Goal: Information Seeking & Learning: Find specific fact

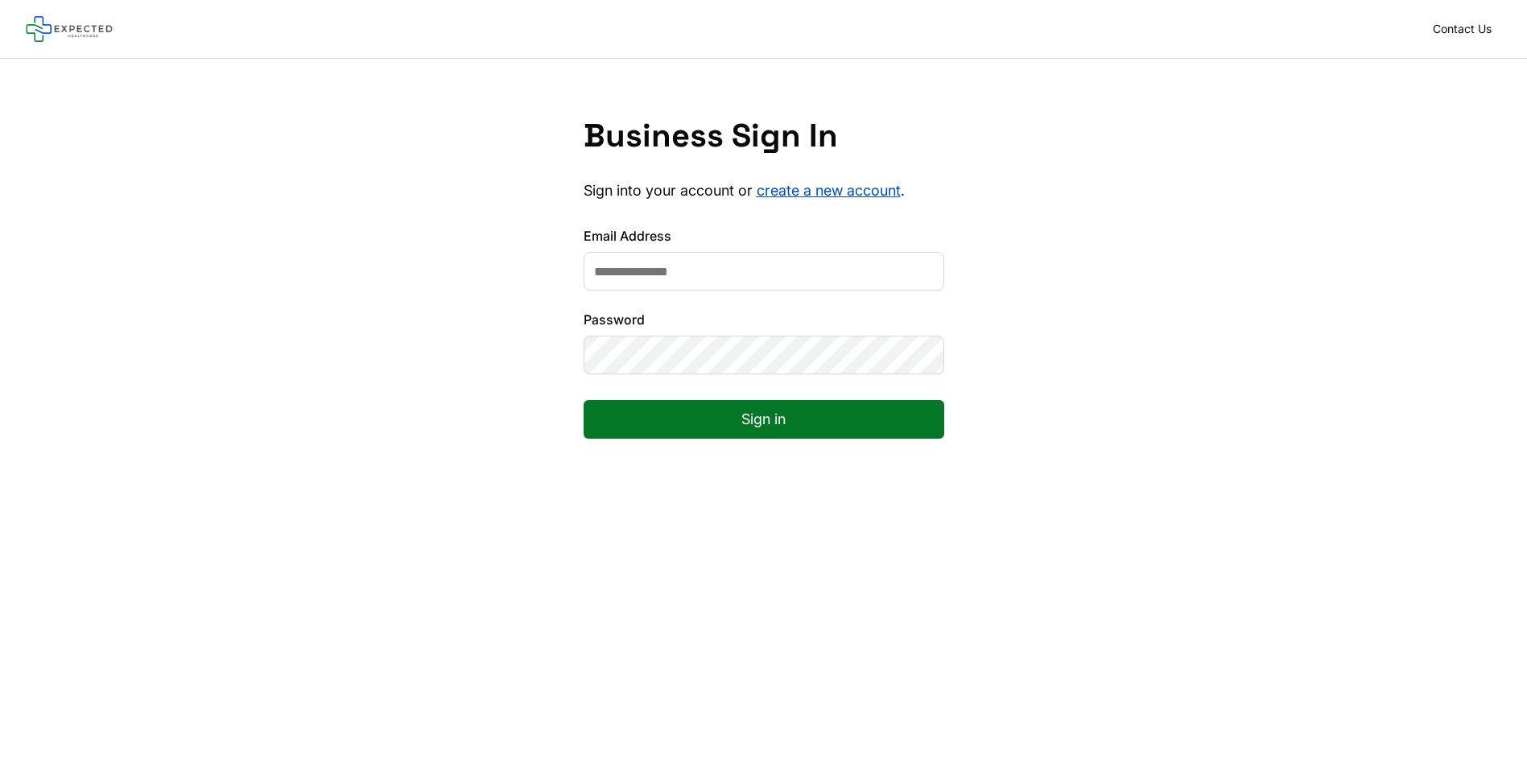
type input "**********"
click at [583, 400] on button "Sign in" at bounding box center [764, 418] width 360 height 38
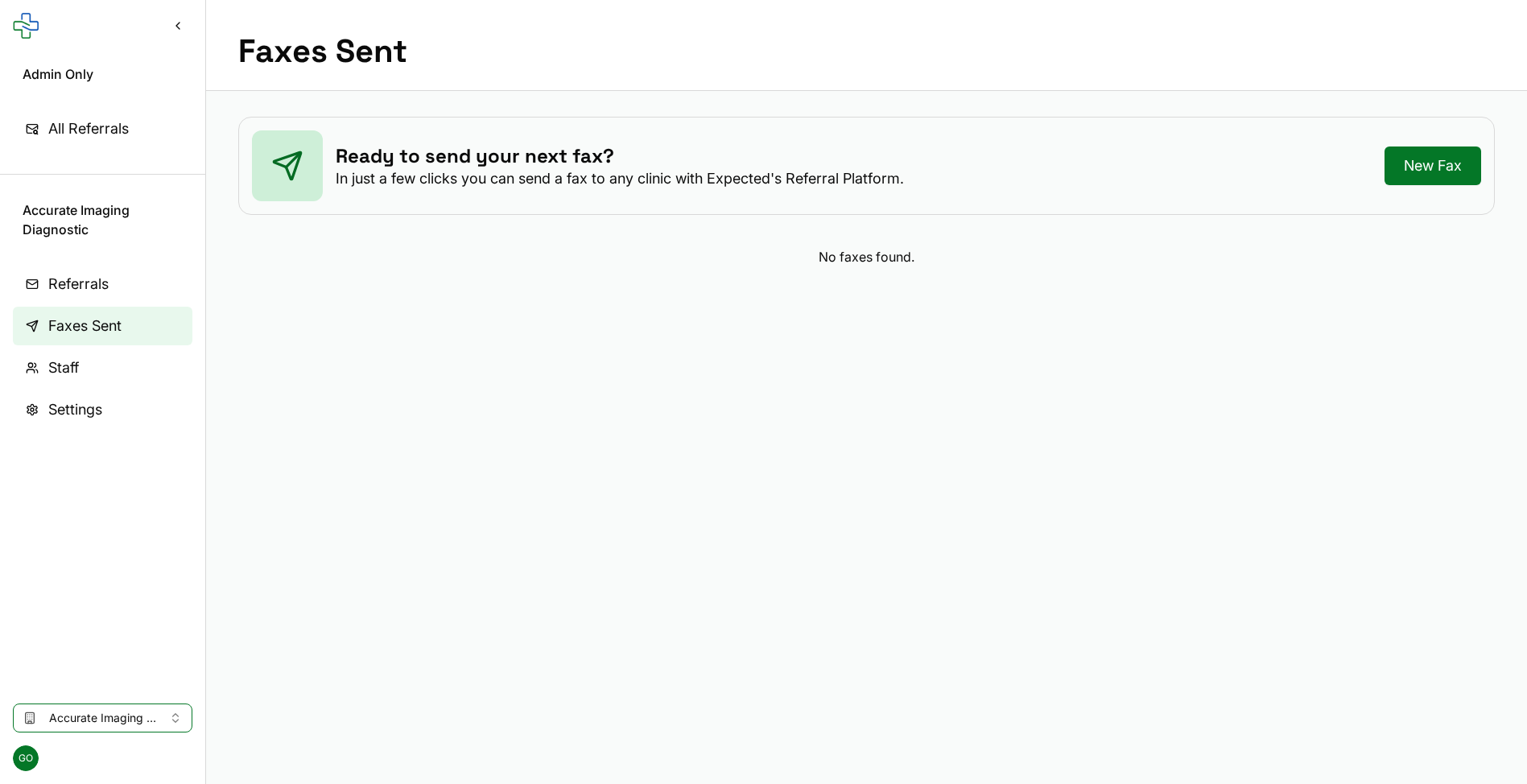
click at [139, 722] on span "Accurate Imaging Diagnostic" at bounding box center [102, 717] width 107 height 16
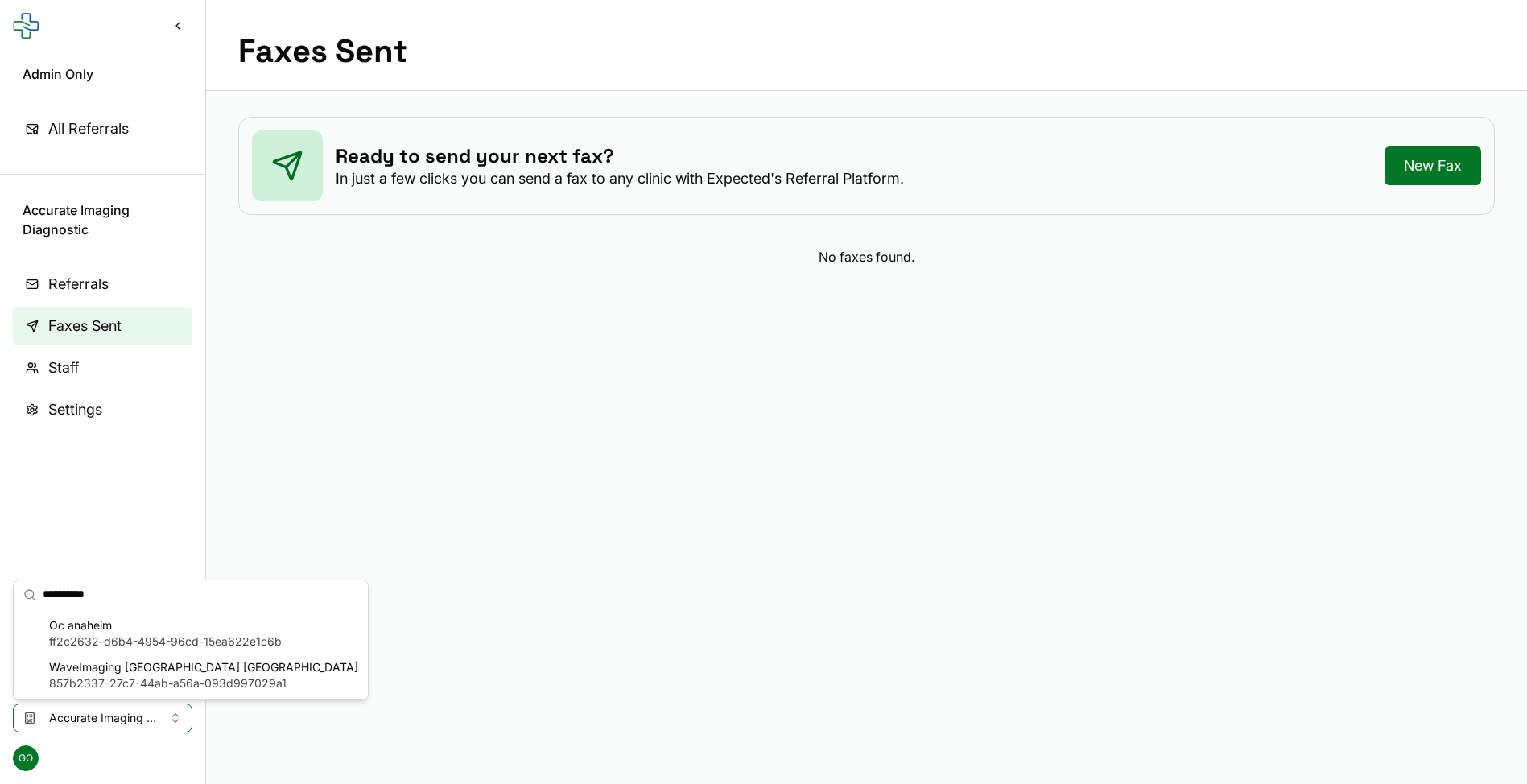
type input "**********"
click at [140, 640] on span "ff2c2632-d6b4-4954-96cd-15ea622e1c6b" at bounding box center [165, 641] width 233 height 16
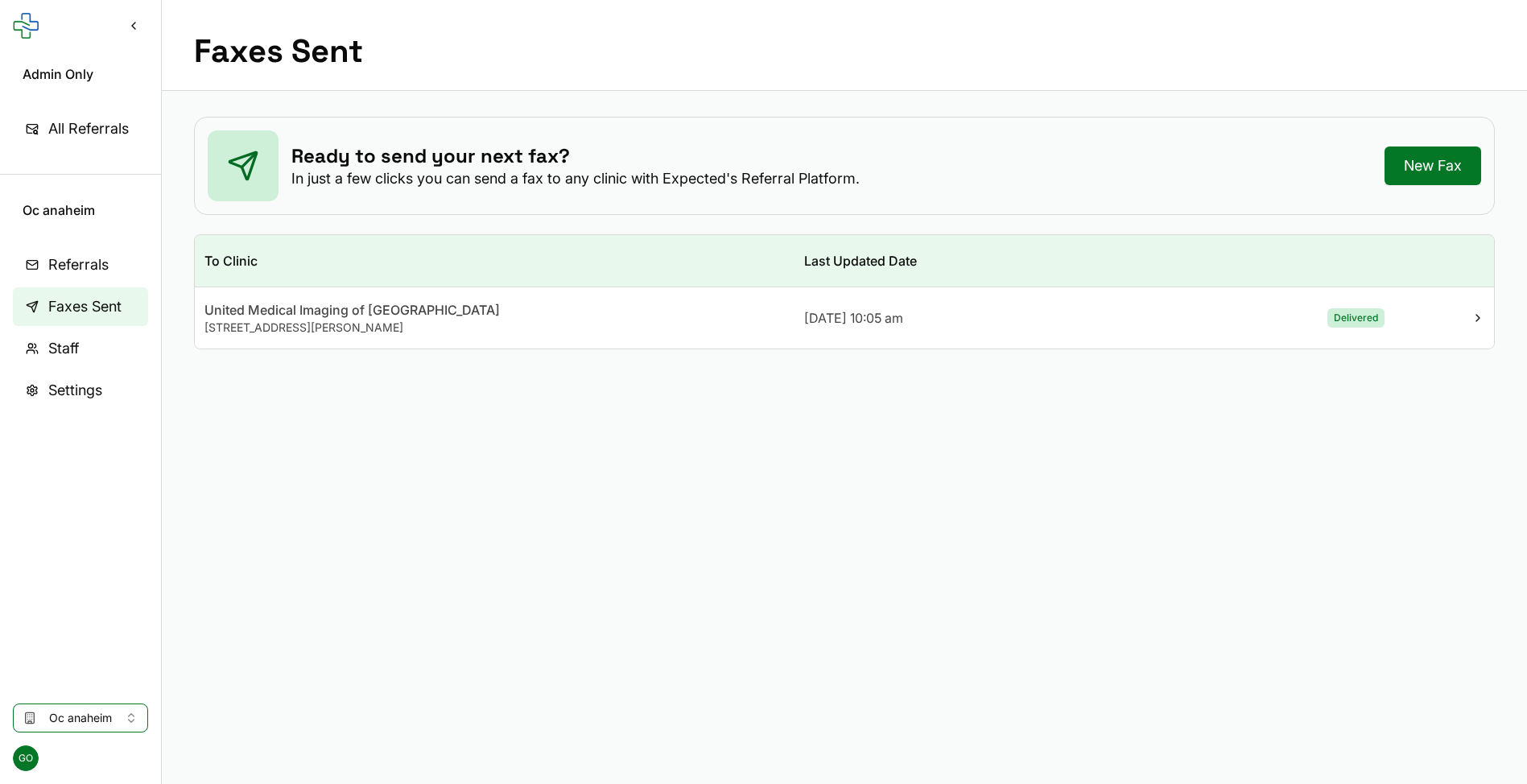
click at [290, 315] on div "United Medical Imaging of [GEOGRAPHIC_DATA]" at bounding box center [494, 309] width 581 height 20
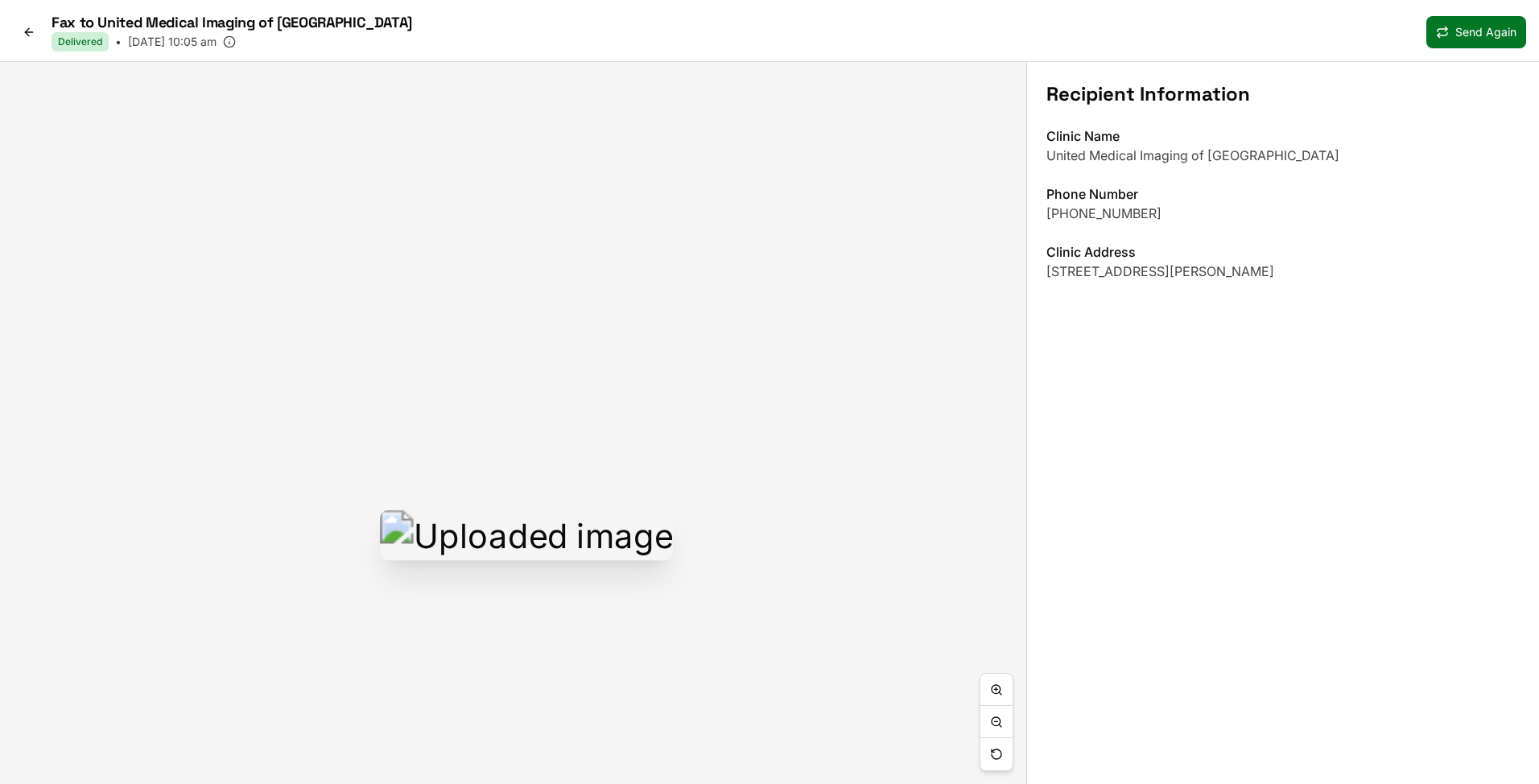
drag, startPoint x: 353, startPoint y: 360, endPoint x: 360, endPoint y: 357, distance: 7.6
click at [380, 509] on img at bounding box center [526, 534] width 293 height 50
click at [34, 32] on icon at bounding box center [29, 32] width 13 height 13
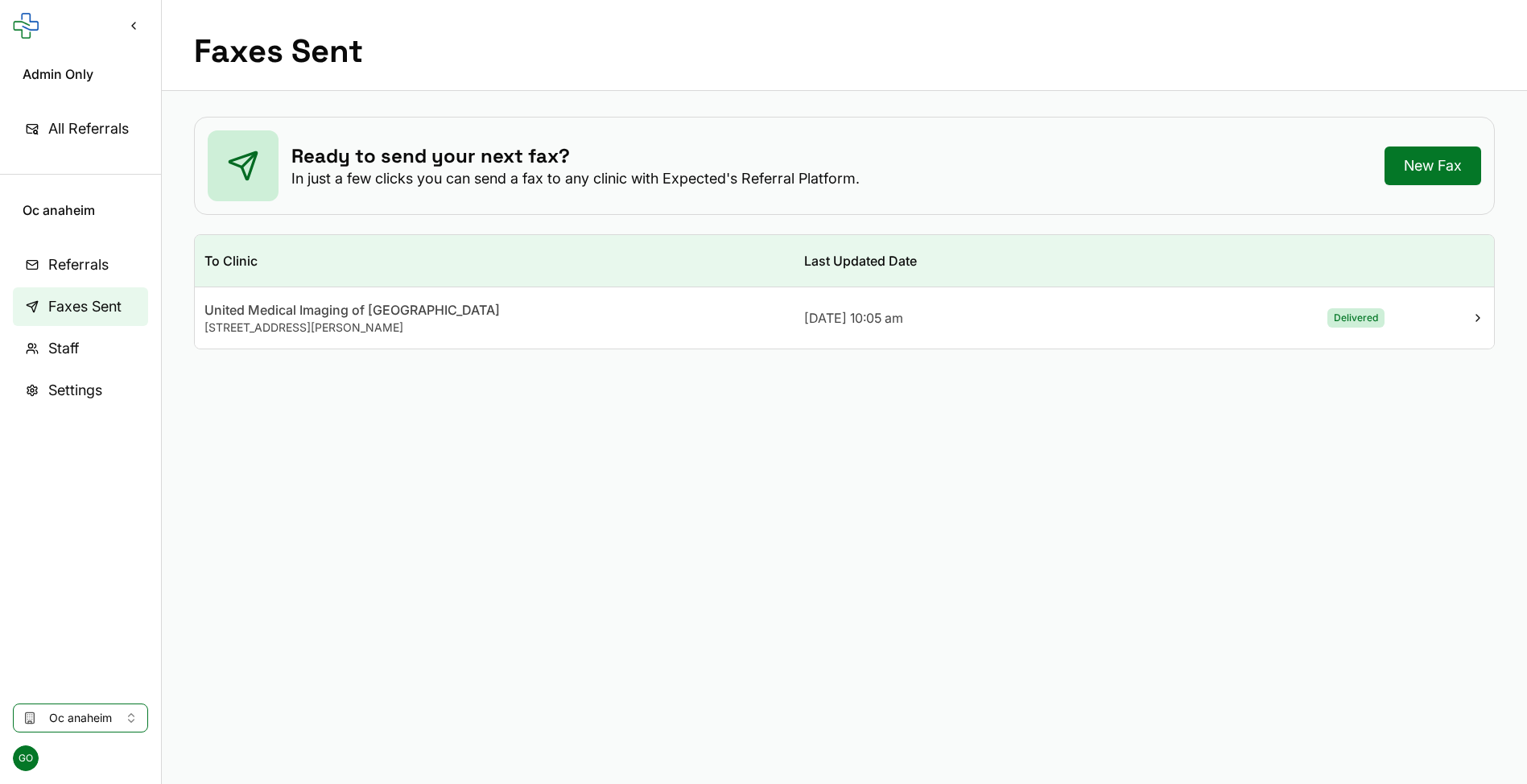
click at [99, 711] on span "Oc anaheim" at bounding box center [80, 717] width 63 height 16
type input "**********"
click at [102, 681] on span "22cdc3ec-26f8-4c57-a179-323dc1f31fc3" at bounding box center [160, 683] width 224 height 16
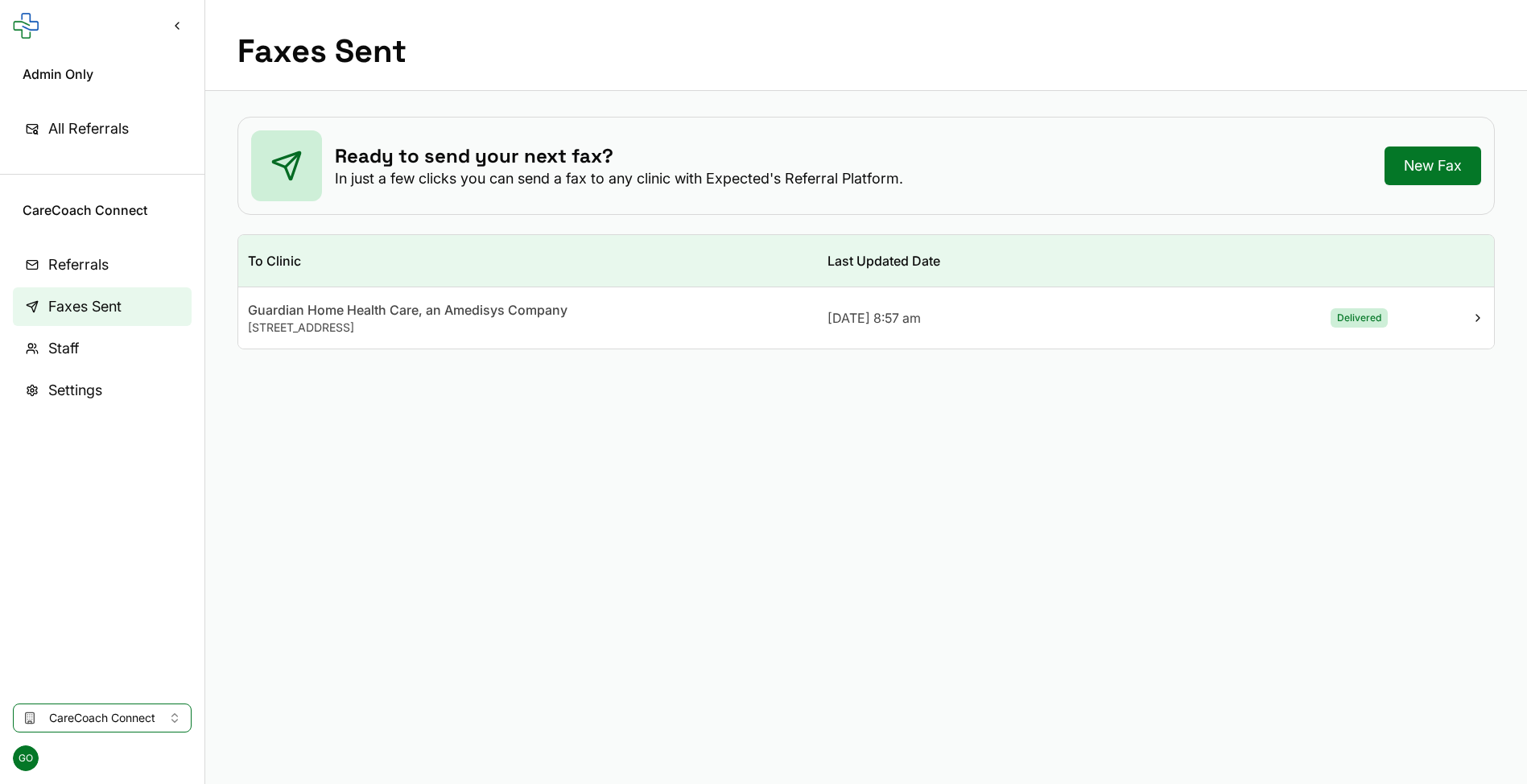
click at [363, 294] on td "Guardian Home Health Care, an Amedisys Company [STREET_ADDRESS]" at bounding box center [528, 318] width 580 height 62
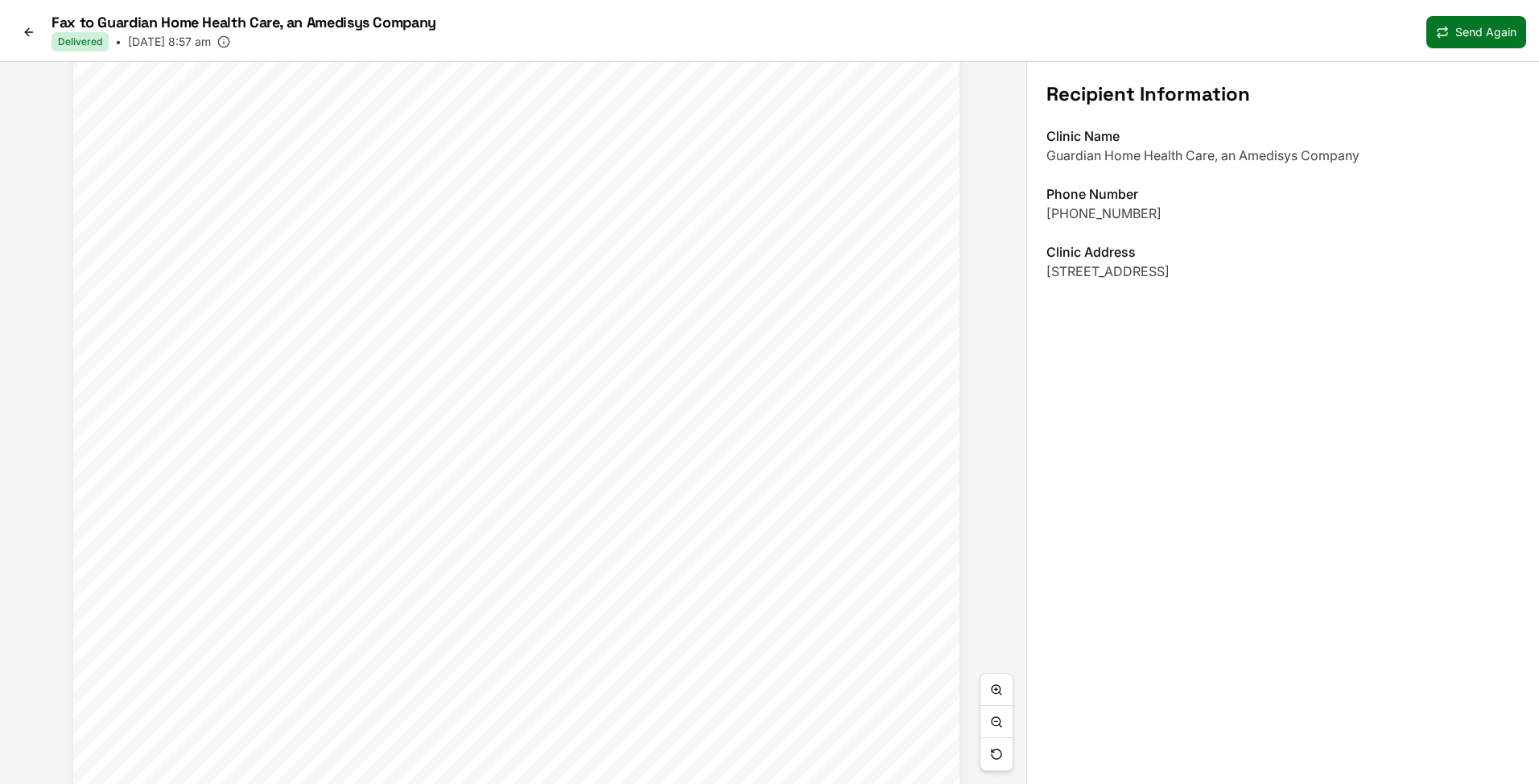
drag, startPoint x: 538, startPoint y: 564, endPoint x: 541, endPoint y: 264, distance: 300.0
click at [541, 266] on span "Patient signed consent for treatment" at bounding box center [547, 273] width 234 height 14
drag, startPoint x: 564, startPoint y: 590, endPoint x: 581, endPoint y: 291, distance: 299.5
click at [581, 291] on div "Current Medications Taking Magnesium 400 MG Tablet as directed Orally Citalopra…" at bounding box center [536, 106] width 886 height 1147
drag, startPoint x: 561, startPoint y: 556, endPoint x: 559, endPoint y: 134, distance: 422.0
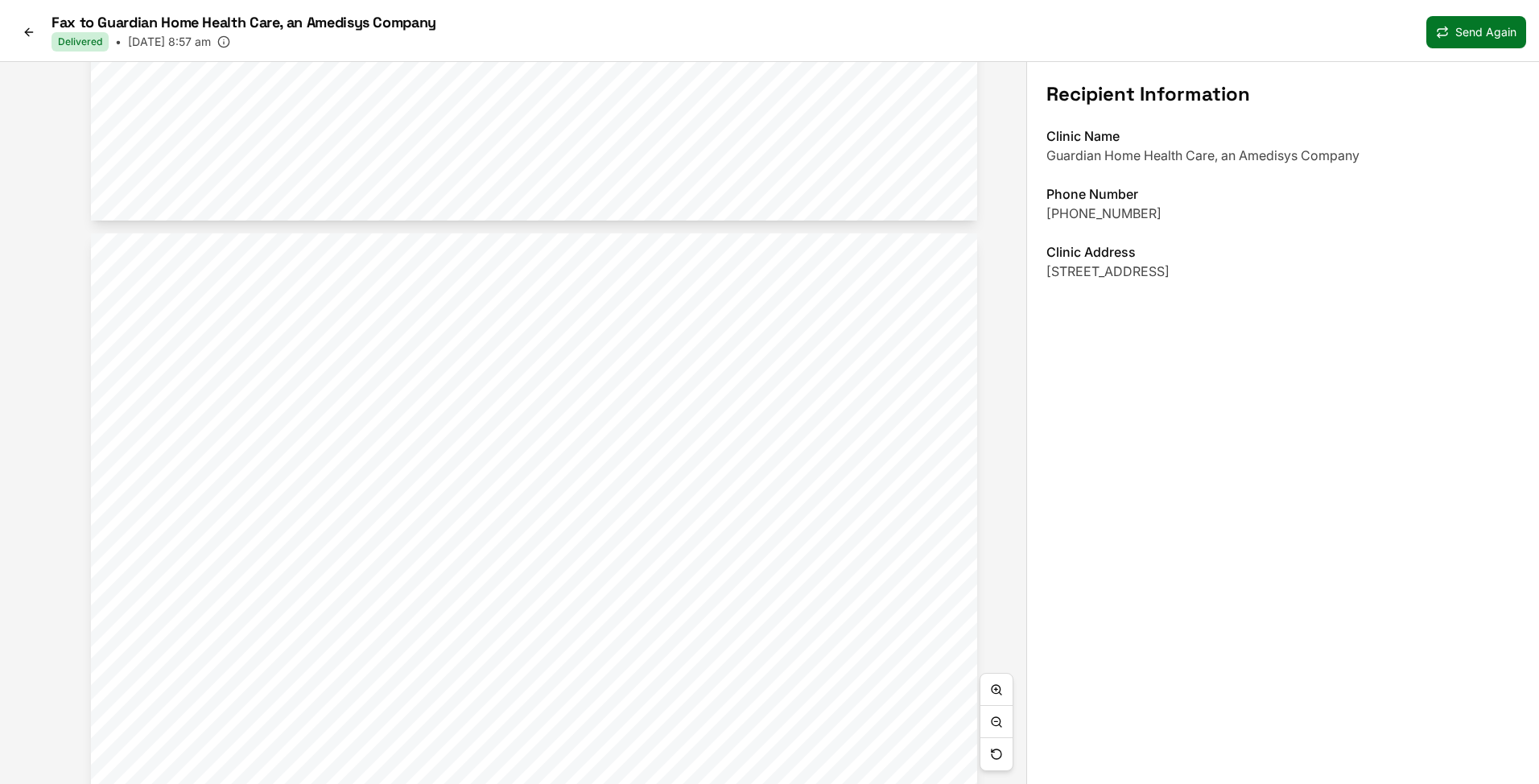
drag, startPoint x: 568, startPoint y: 497, endPoint x: 596, endPoint y: 31, distance: 466.8
click at [595, 53] on div "Fax to Guardian Home Health Care, an Amedisys Company Delivered • Sep 10 at 8:5…" at bounding box center [769, 392] width 1539 height 784
drag, startPoint x: 570, startPoint y: 475, endPoint x: 594, endPoint y: 275, distance: 201.4
click at [594, 333] on div "Medication List reviewed and reconciled with the patient Past Medical History C…" at bounding box center [559, 355] width 886 height 1147
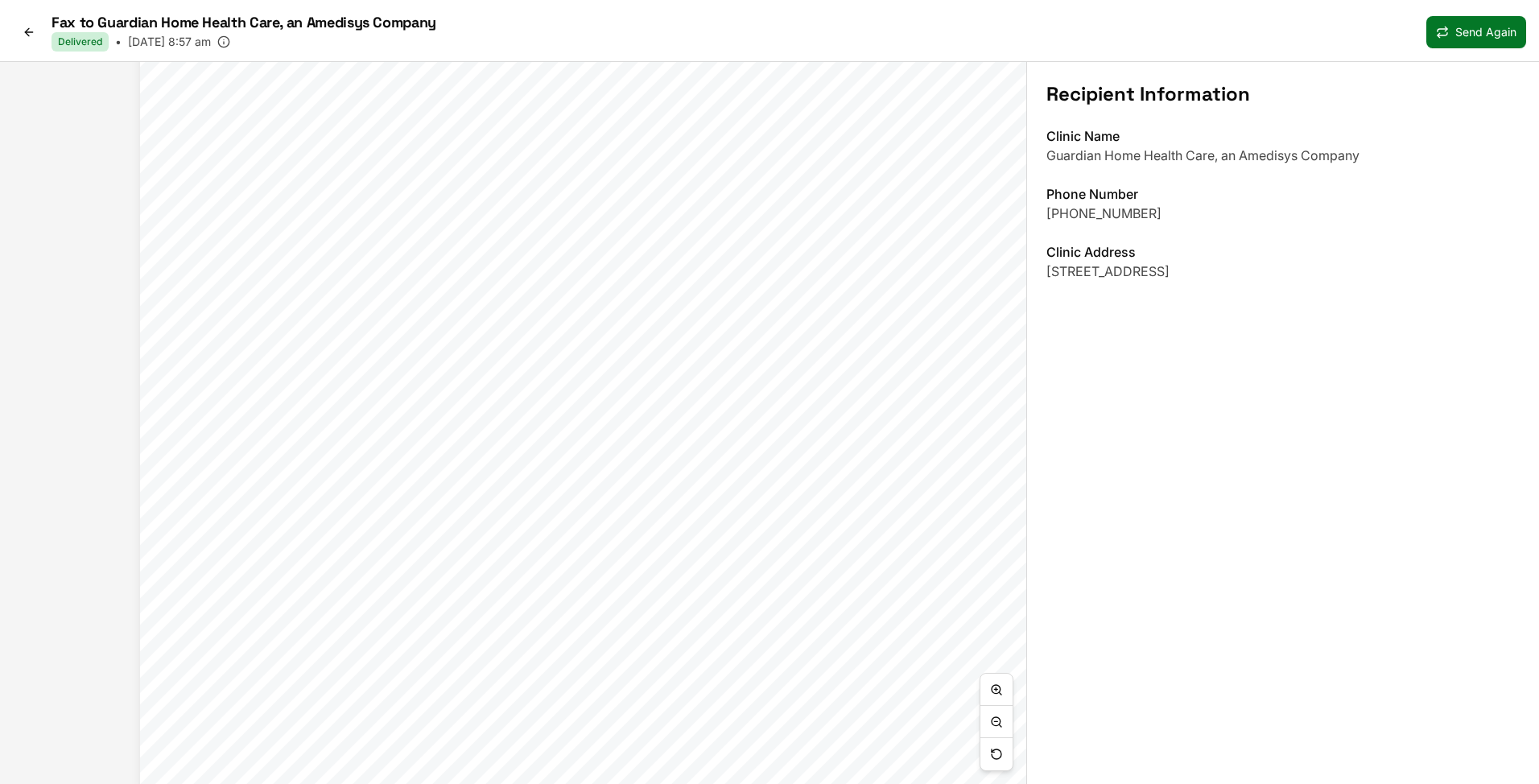
drag, startPoint x: 550, startPoint y: 311, endPoint x: 541, endPoint y: 146, distance: 165.2
click at [541, 176] on div "Medication List reviewed and reconciled with the patient Past Medical History C…" at bounding box center [582, 215] width 886 height 1147
drag, startPoint x: 589, startPoint y: 516, endPoint x: 562, endPoint y: 144, distance: 373.0
click at [561, 154] on div "Hospitalization Verified. Review of Systems see HPI and edmontons. topically to…" at bounding box center [532, 669] width 886 height 1147
drag, startPoint x: 557, startPoint y: 492, endPoint x: 576, endPoint y: 128, distance: 364.5
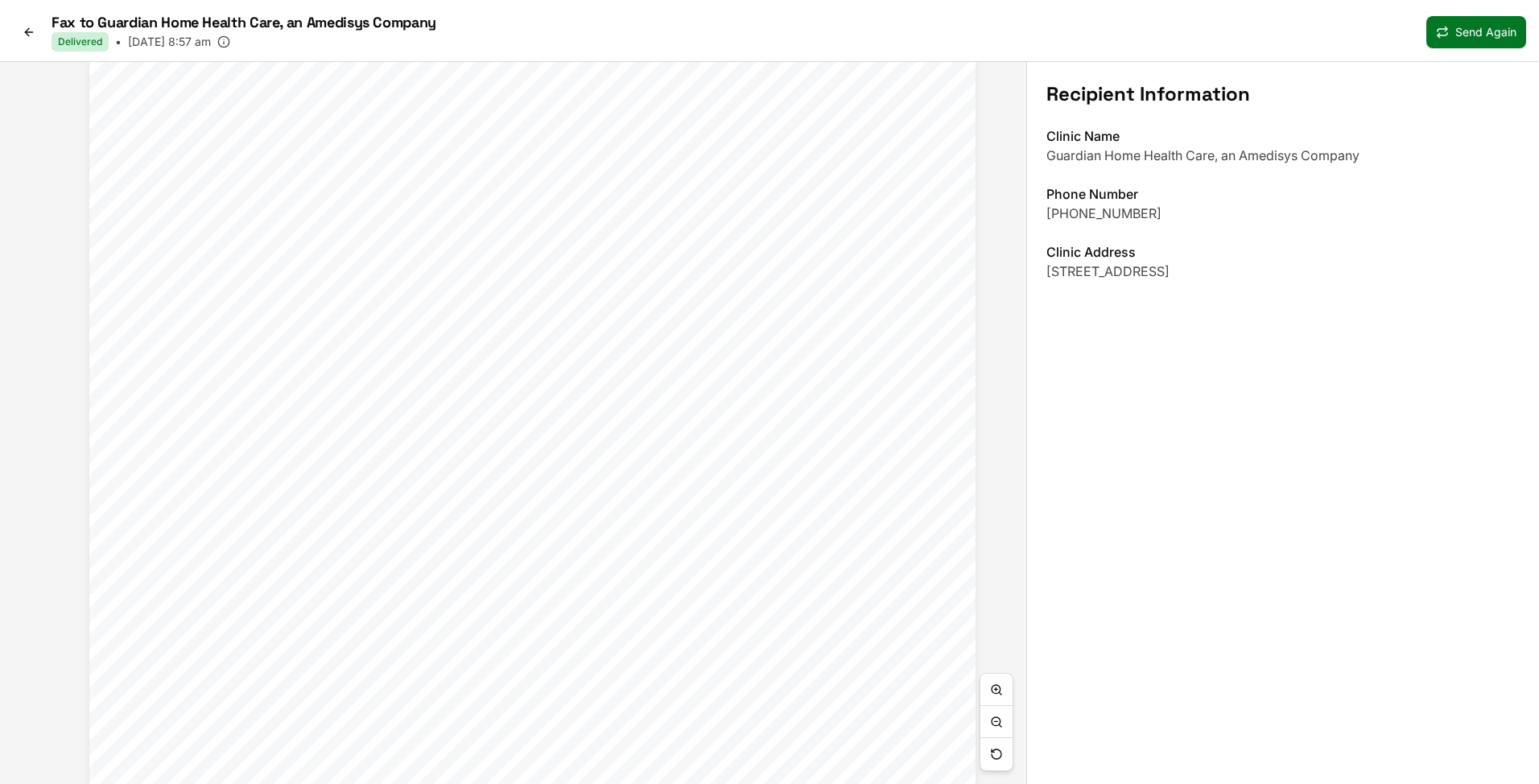
click at [576, 480] on span "APt 308, Nash, TX 75569." at bounding box center [637, 487] width 356 height 14
drag, startPoint x: 575, startPoint y: 453, endPoint x: 553, endPoint y: 54, distance: 399.6
click at [553, 54] on div "Fax to Guardian Home Health Care, an Amedisys Company Delivered • Sep 10 at 8:5…" at bounding box center [769, 392] width 1539 height 784
drag, startPoint x: 581, startPoint y: 422, endPoint x: 575, endPoint y: 188, distance: 234.1
click at [575, 99] on div "Drowsiness 3 Nausea 0 No Nausea Lack of Appetite 0 No Lack of Appetite Shortnes…" at bounding box center [571, 342] width 886 height 1147
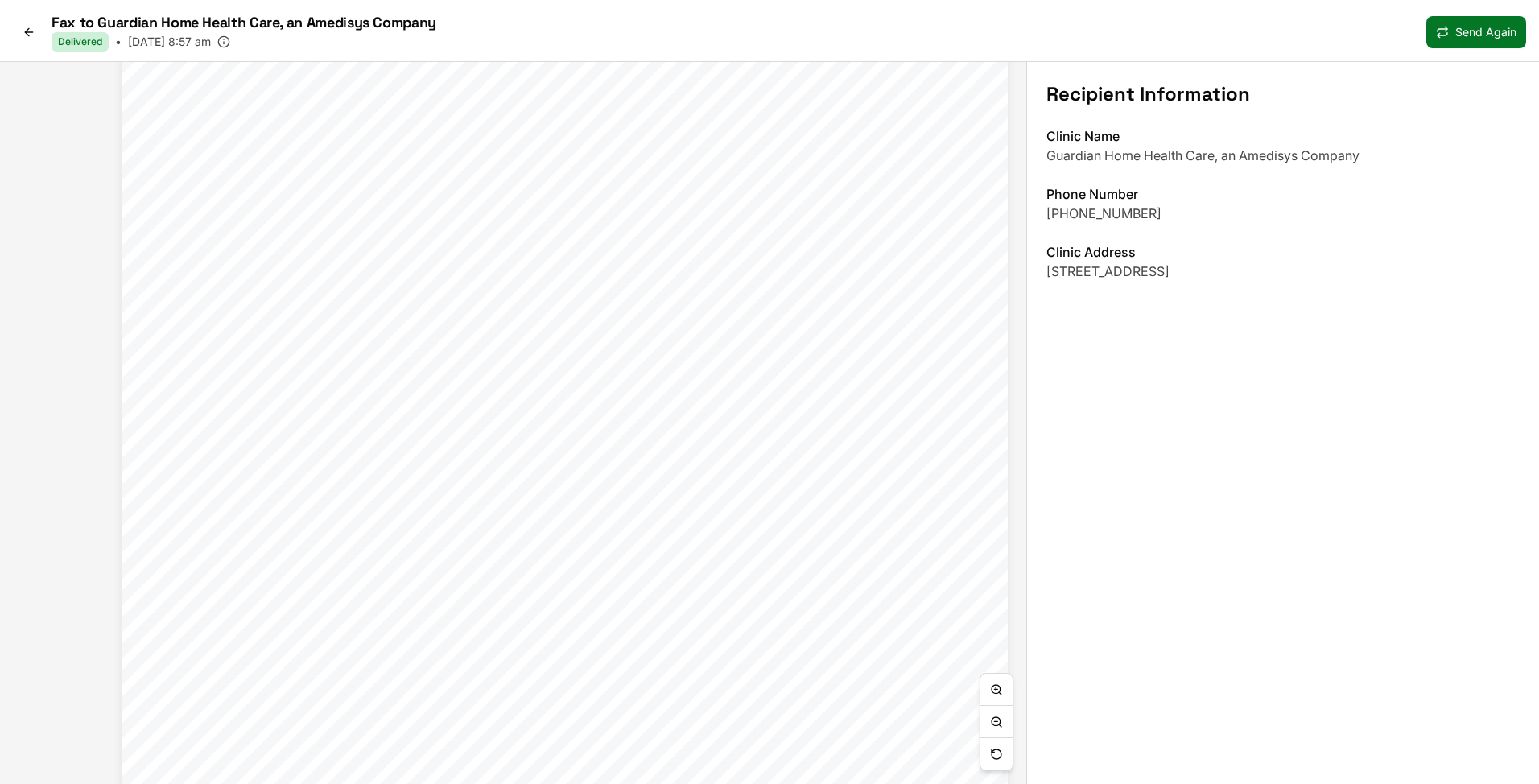
drag, startPoint x: 570, startPoint y: 558, endPoint x: 608, endPoint y: -85, distance: 644.1
click at [608, 0] on html "Fax to Guardian Home Health Care, an Amedisys Company Delivered • Sep 10 at 8:5…" at bounding box center [769, 392] width 1539 height 784
drag, startPoint x: 603, startPoint y: 689, endPoint x: 562, endPoint y: 88, distance: 602.4
click at [564, 197] on div "Patient ambulates without assistance, but sometimes uses a quad cane. She state…" at bounding box center [602, 770] width 886 height 1147
drag, startPoint x: 568, startPoint y: 490, endPoint x: 577, endPoint y: 66, distance: 424.1
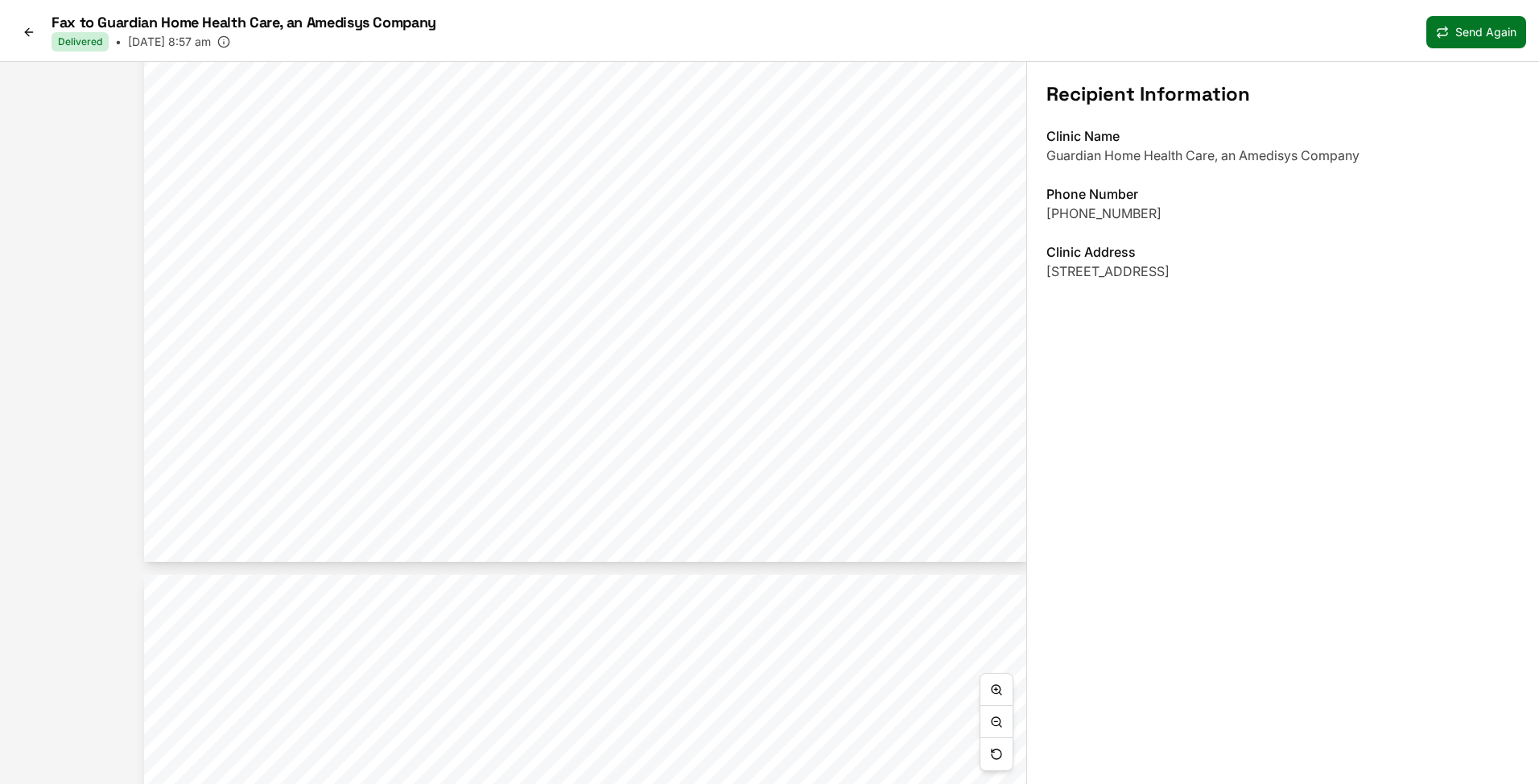
click at [1160, 165] on div "Clinic Name Guardian Home Health Care, an Amedisys Company Phone Number (903) 2…" at bounding box center [1283, 204] width 474 height 155
click at [1165, 148] on p "Guardian Home Health Care, an Amedisys Company" at bounding box center [1283, 155] width 474 height 20
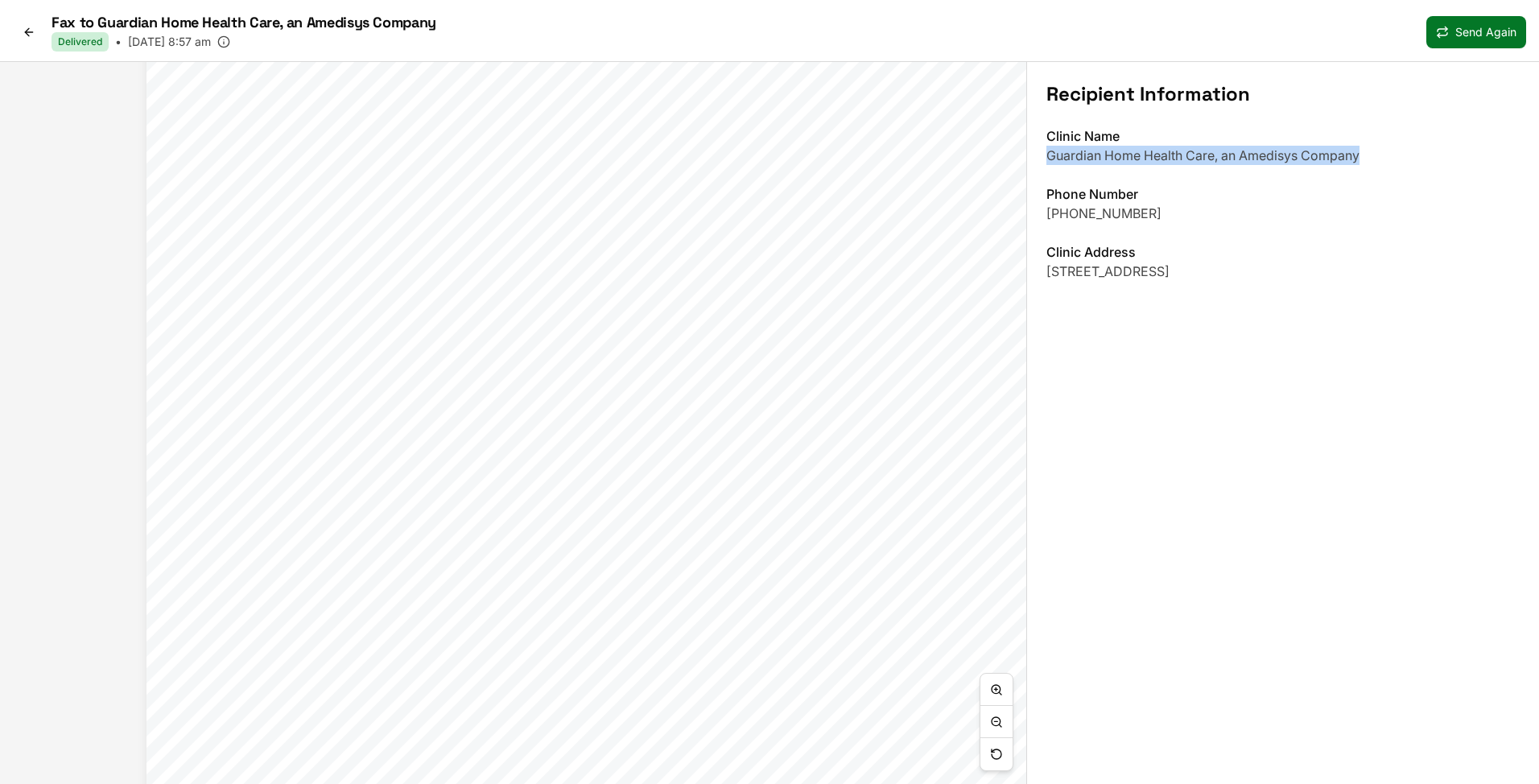
click at [1165, 148] on p "Guardian Home Health Care, an Amedisys Company" at bounding box center [1283, 155] width 474 height 20
copy p "Guardian Home Health Care, an Amedisys Company"
drag, startPoint x: 687, startPoint y: 191, endPoint x: 687, endPoint y: 684, distance: 493.0
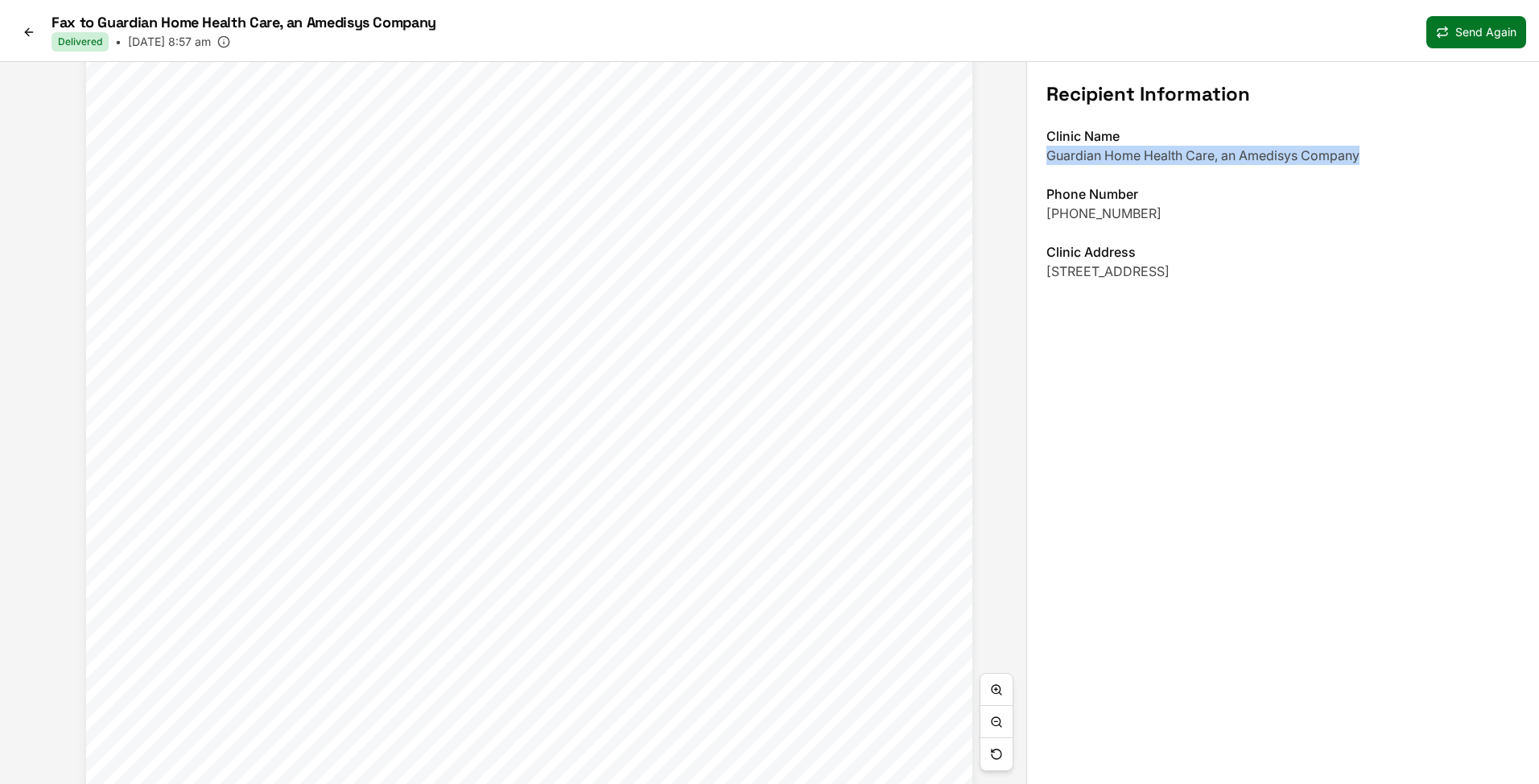
drag, startPoint x: 647, startPoint y: 211, endPoint x: 549, endPoint y: 783, distance: 580.3
click at [551, 574] on span "Primary Care Physician Name/Appointment:" at bounding box center [611, 565] width 335 height 14
drag, startPoint x: 500, startPoint y: 329, endPoint x: 699, endPoint y: 783, distance: 495.7
drag, startPoint x: 637, startPoint y: 230, endPoint x: 621, endPoint y: 783, distance: 553.2
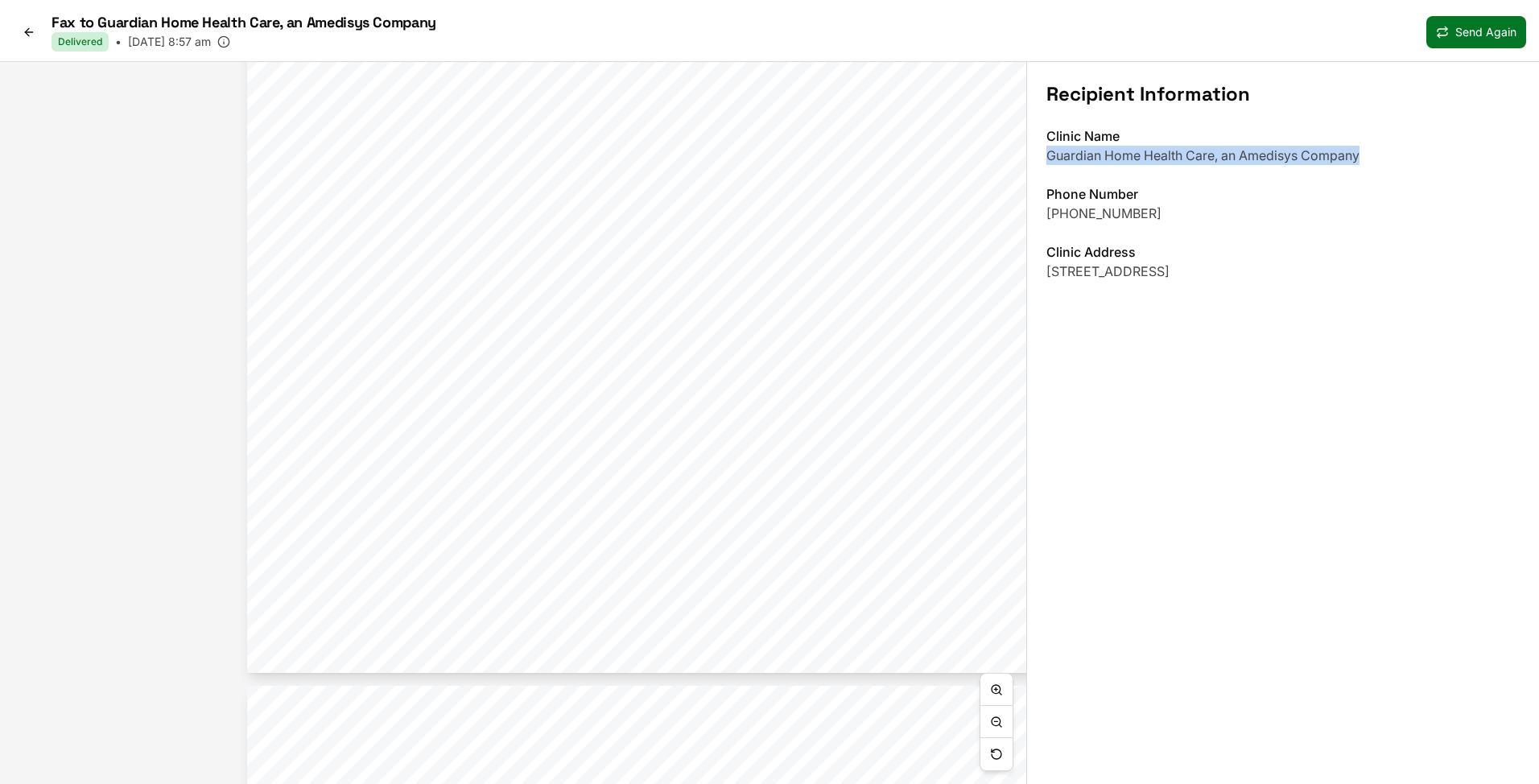
click at [623, 234] on span "drive and independent with all of her ADLs and IADLs." at bounding box center [779, 226] width 351 height 14
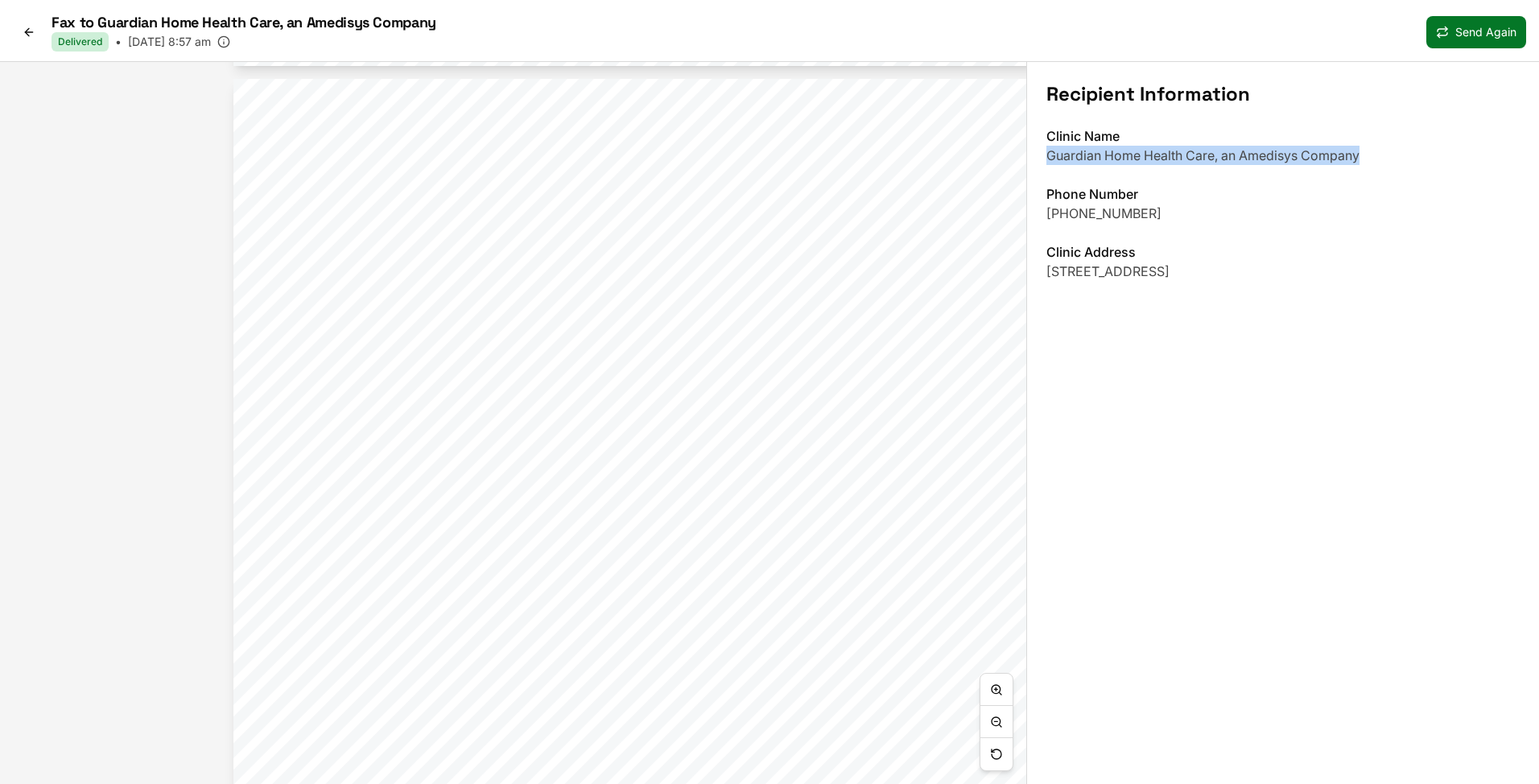
drag, startPoint x: 696, startPoint y: 68, endPoint x: 597, endPoint y: 731, distance: 670.4
click at [596, 727] on div "Current Medications Taking Magnesium 400 MG Tablet as directed Orally Citalopra…" at bounding box center [676, 653] width 886 height 8104
drag, startPoint x: 647, startPoint y: 526, endPoint x: 658, endPoint y: 701, distance: 175.3
click at [658, 531] on span "execution of Medical Power of Attorney and Out of Hospital-Do Not" at bounding box center [774, 523] width 432 height 14
drag, startPoint x: 729, startPoint y: 202, endPoint x: 720, endPoint y: 757, distance: 555.1
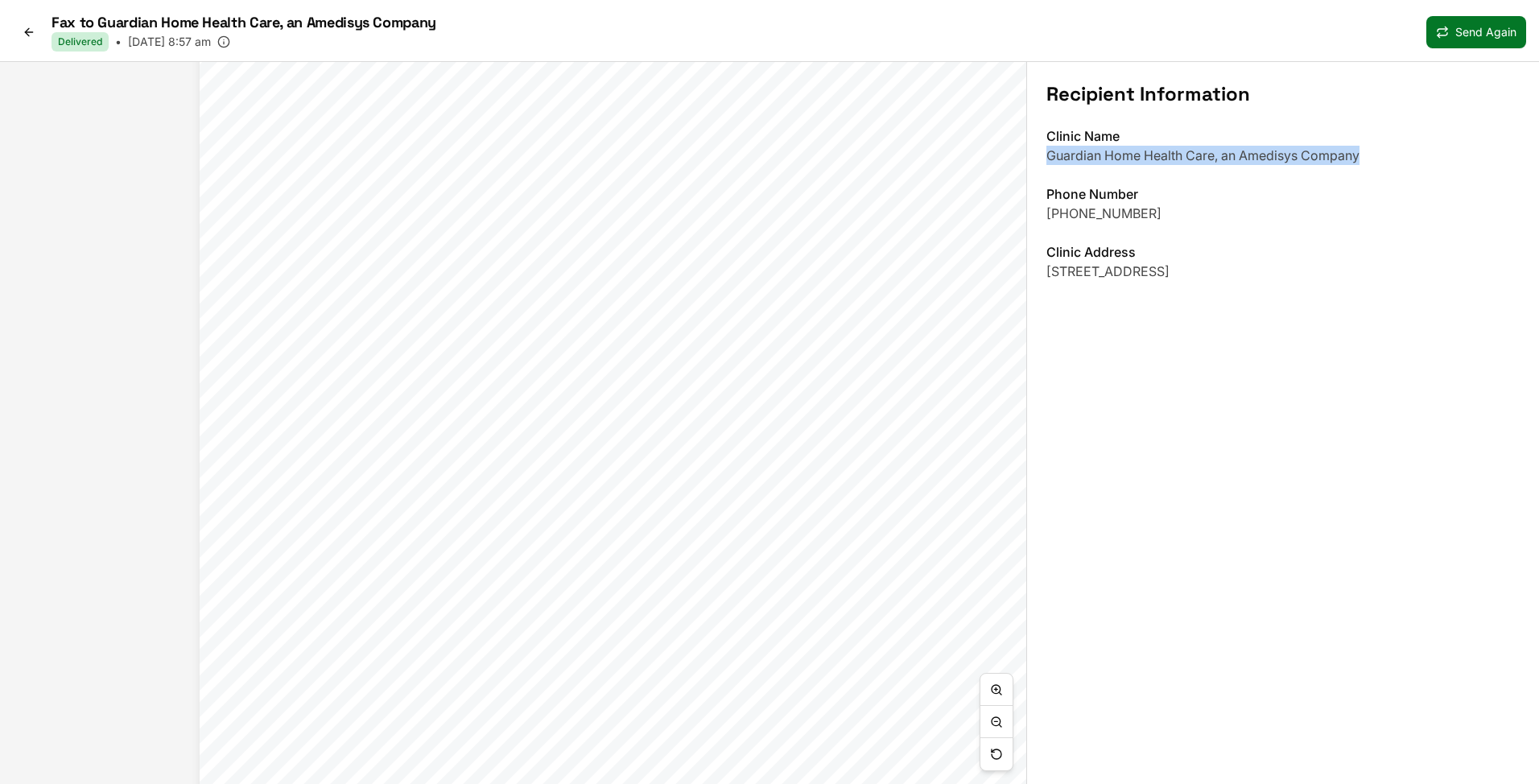
click at [720, 757] on div "Hospitalization Verified. Review of Systems see HPI and edmontons. topically to…" at bounding box center [642, 611] width 886 height 1147
drag, startPoint x: 669, startPoint y: 207, endPoint x: 762, endPoint y: 783, distance: 583.5
click at [764, 222] on span "midday, and 2 capsules (600 mg ) at bedtime, Orally, three times a" at bounding box center [764, 214] width 426 height 14
drag, startPoint x: 758, startPoint y: 99, endPoint x: 506, endPoint y: 590, distance: 551.9
click at [479, 783] on span "09/30/1972 (52 yo F)" at bounding box center [441, 776] width 277 height 18
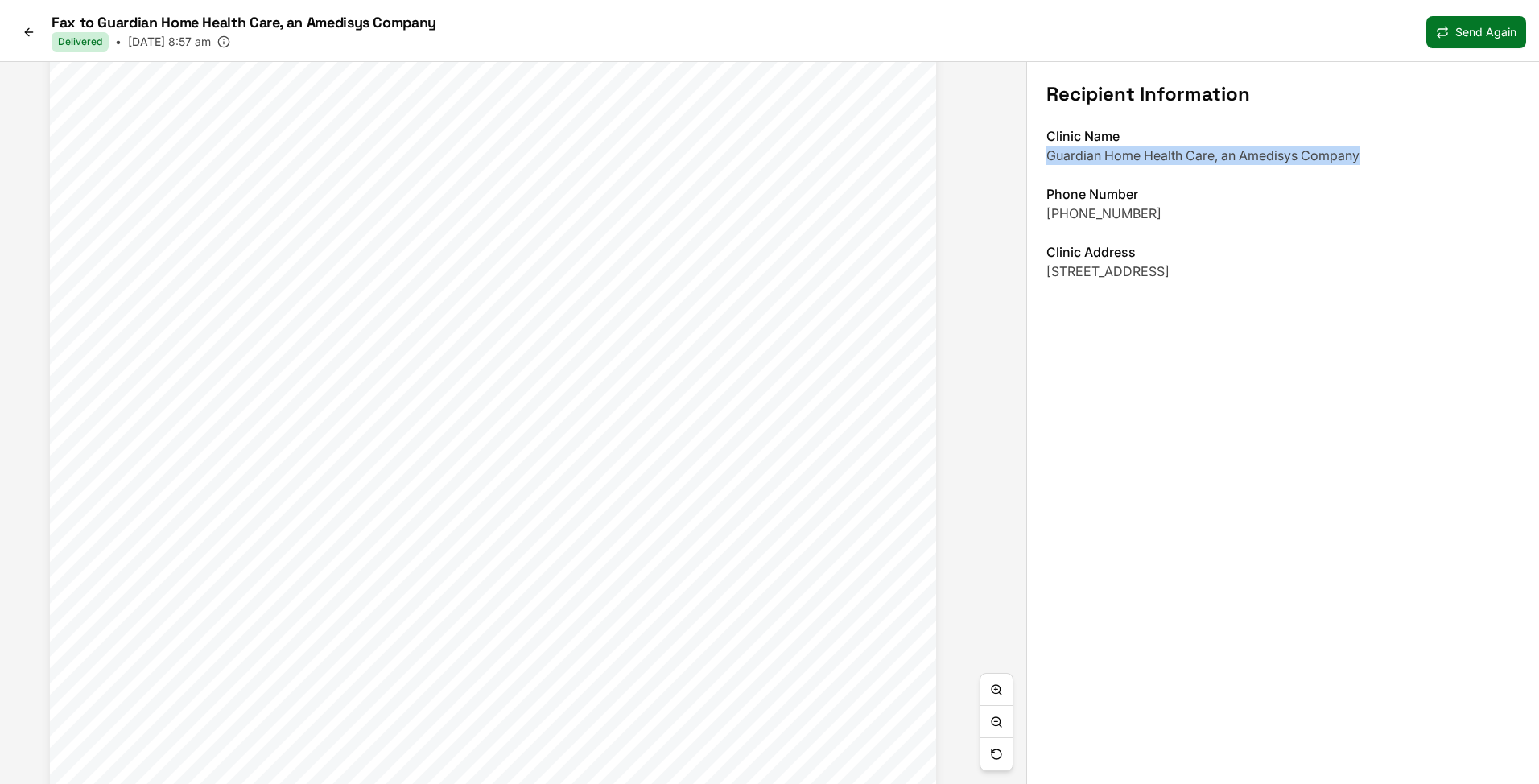
drag, startPoint x: 521, startPoint y: 207, endPoint x: 587, endPoint y: 779, distance: 575.8
click at [587, 292] on span "PCP: Parbhoo MD, Mukti" at bounding box center [524, 283] width 235 height 14
drag, startPoint x: 598, startPoint y: 378, endPoint x: 612, endPoint y: 247, distance: 131.7
click at [611, 249] on div "Current Medications Taking Magnesium 400 MG Tablet as directed Orally Citalopra…" at bounding box center [553, 626] width 886 height 1147
click at [1132, 150] on p "Guardian Home Health Care, an Amedisys Company" at bounding box center [1283, 155] width 474 height 20
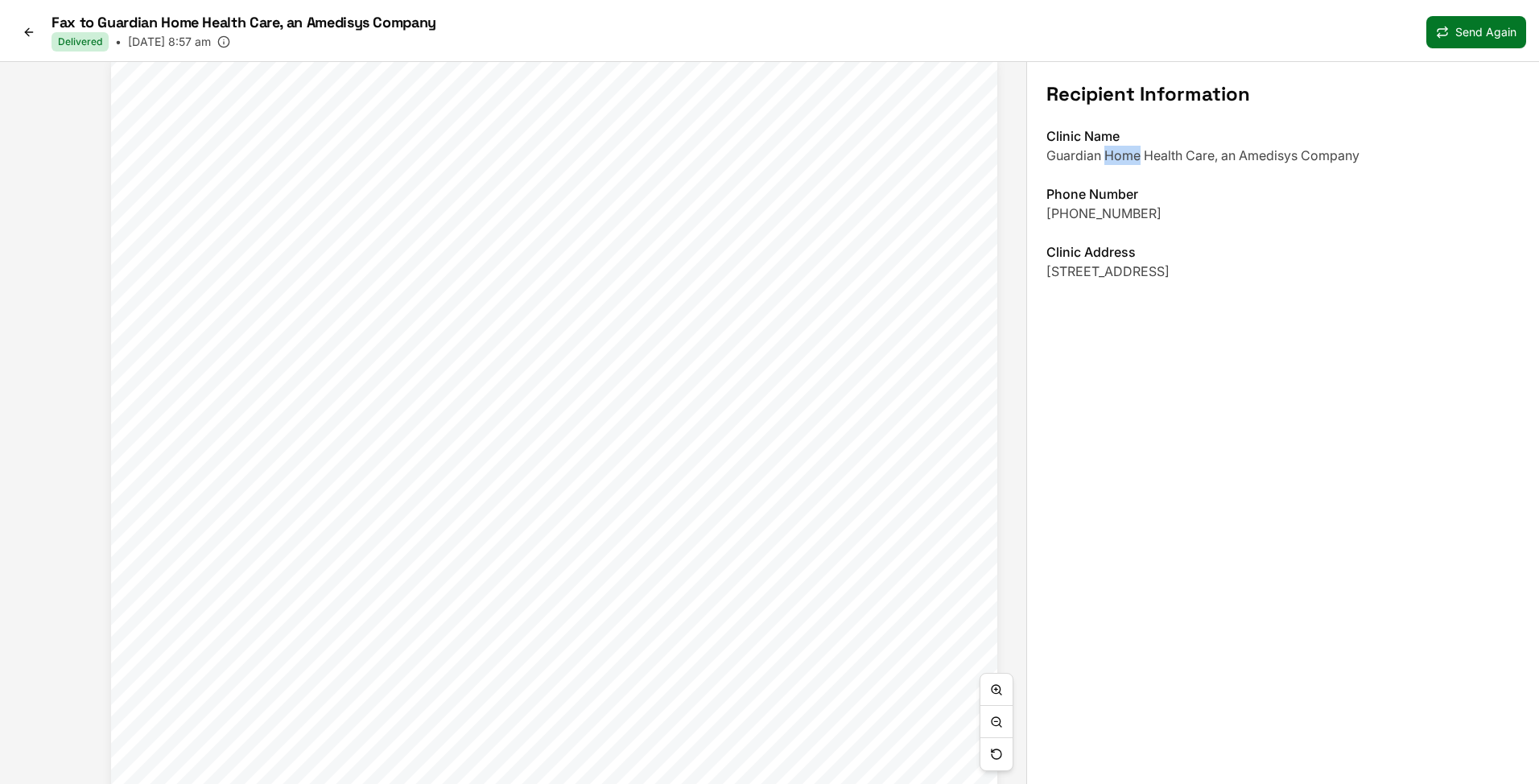
click at [1132, 150] on p "Guardian Home Health Care, an Amedisys Company" at bounding box center [1283, 155] width 474 height 20
